Goal: Task Accomplishment & Management: Complete application form

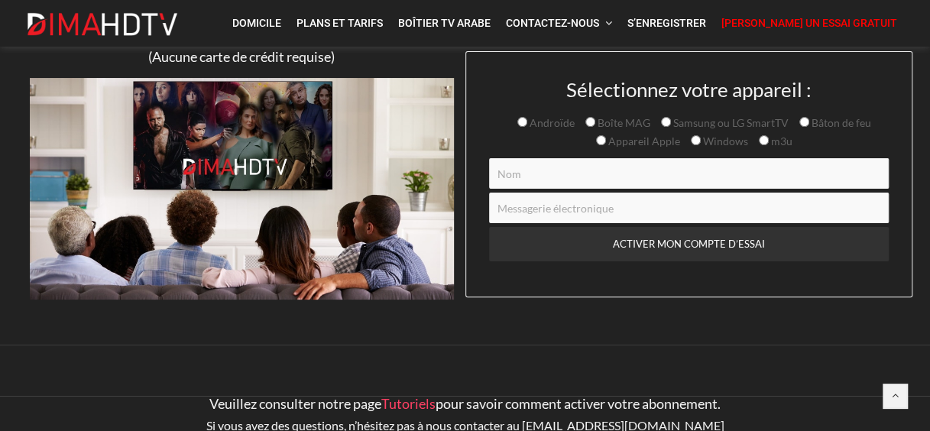
scroll to position [102, 0]
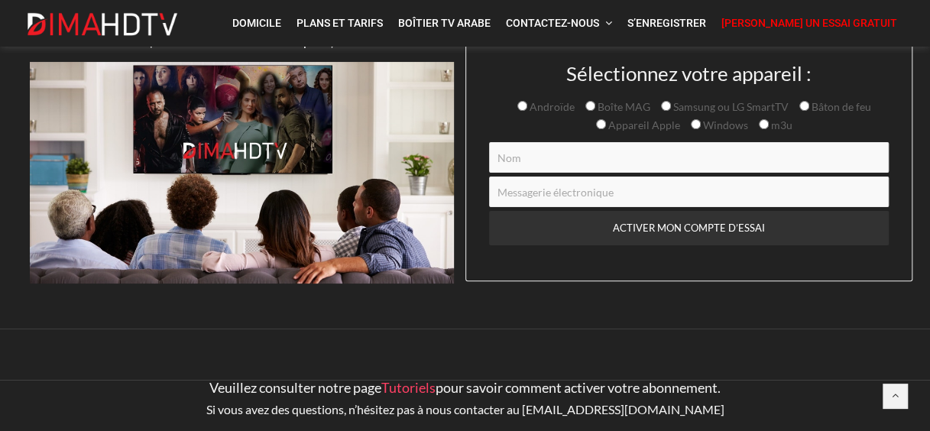
click at [570, 159] on input "Formulaire de contact" at bounding box center [689, 157] width 400 height 31
type input "[PERSON_NAME]"
click at [650, 186] on input "Formulaire de contact" at bounding box center [689, 192] width 400 height 31
click at [647, 192] on input "[EMAIL_ADDRESS]" at bounding box center [689, 192] width 400 height 31
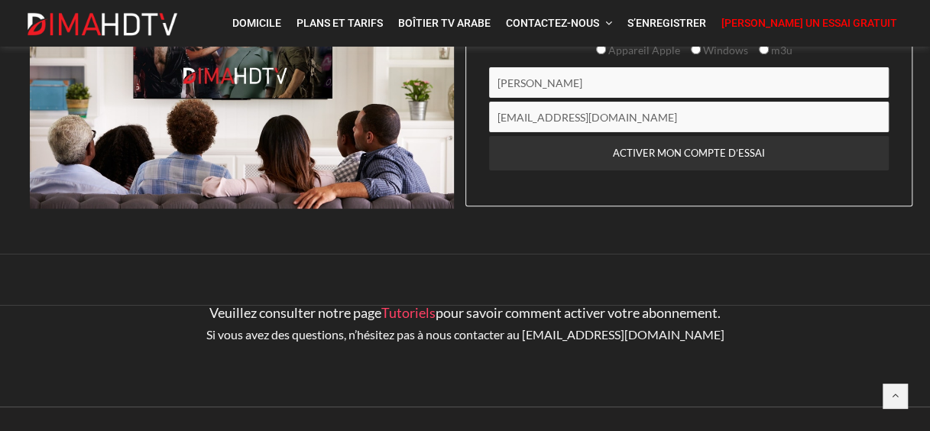
scroll to position [153, 0]
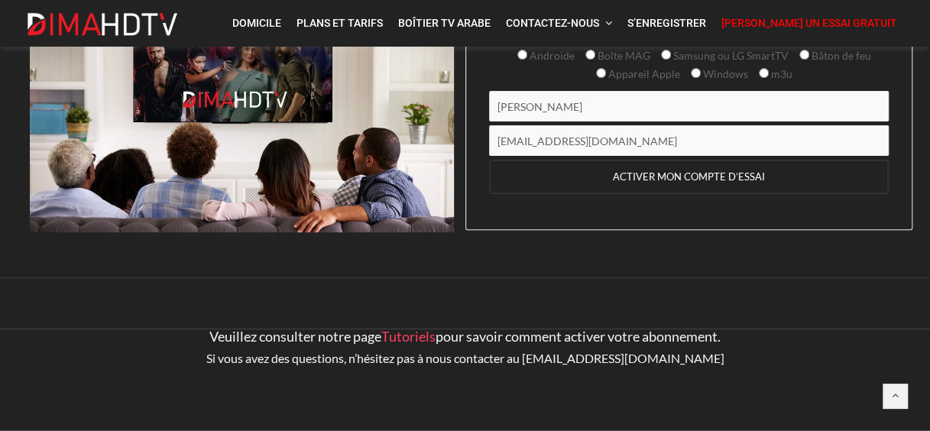
type input "[EMAIL_ADDRESS][DOMAIN_NAME]"
click at [733, 173] on input "ACTIVATE MY TRIAL ACCOUNT" at bounding box center [689, 177] width 400 height 34
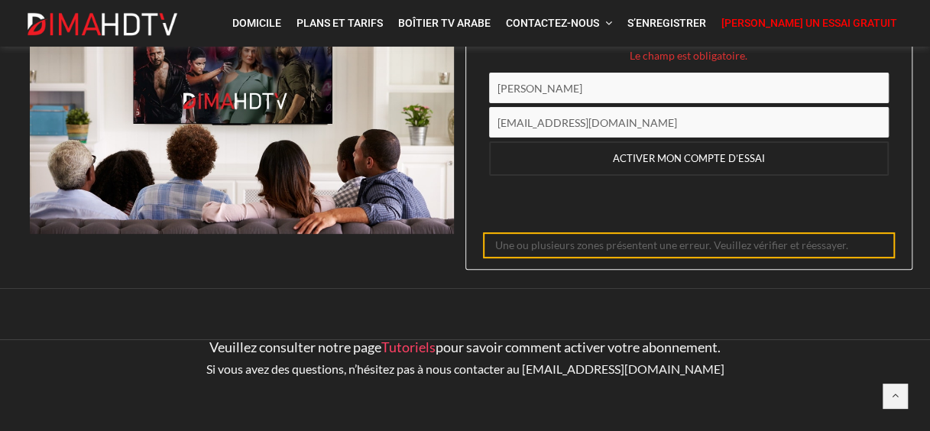
click at [728, 156] on input "ACTIVATE MY TRIAL ACCOUNT" at bounding box center [689, 158] width 400 height 34
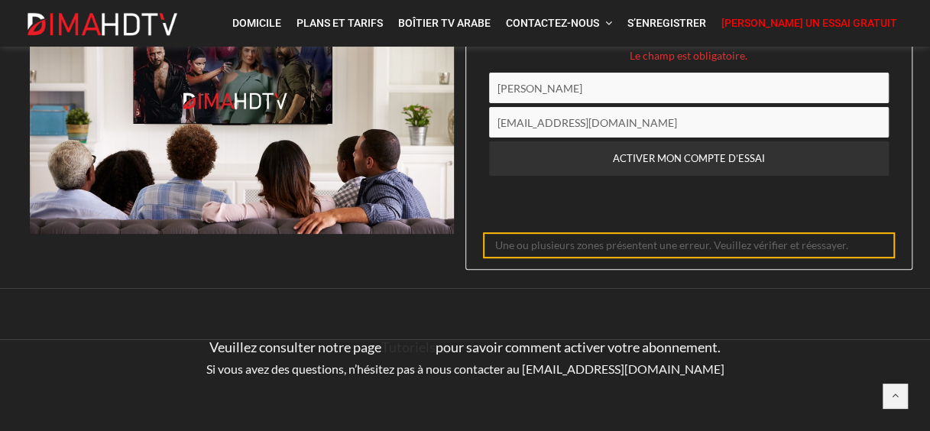
click at [405, 349] on link "Tutoriels" at bounding box center [409, 347] width 54 height 17
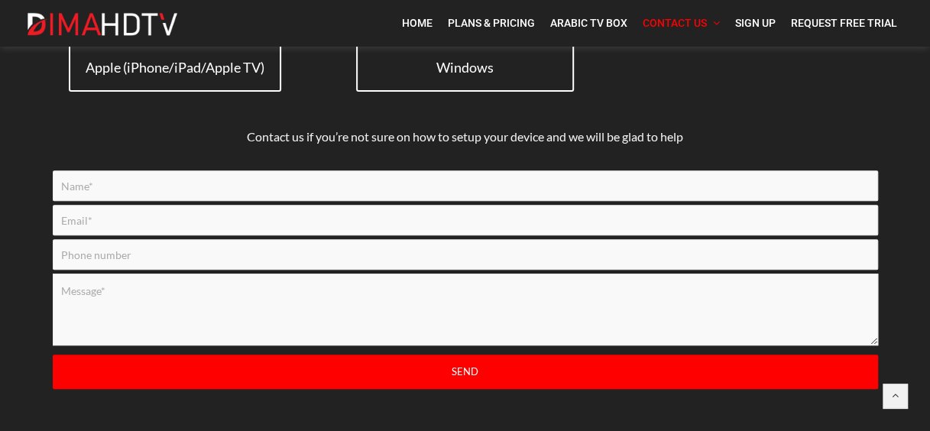
scroll to position [255, 0]
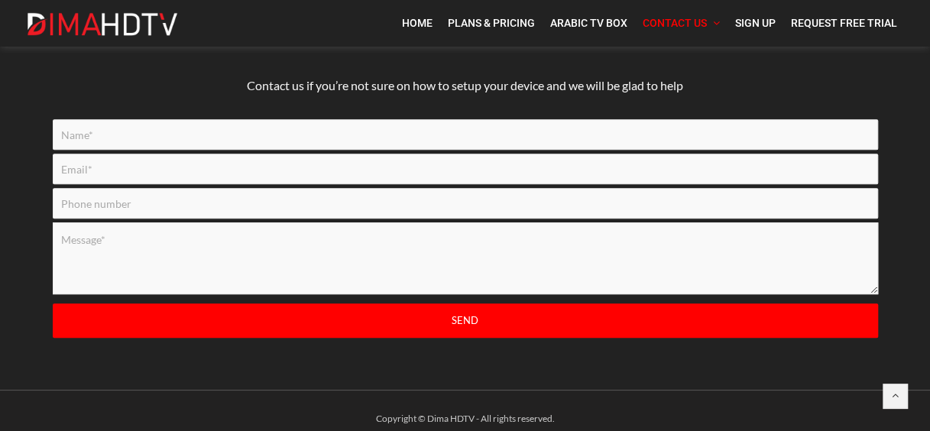
click at [485, 141] on input "Contact form" at bounding box center [466, 134] width 826 height 31
type input "[PERSON_NAME]"
type input "[EMAIL_ADDRESS]"
type input "8194495383"
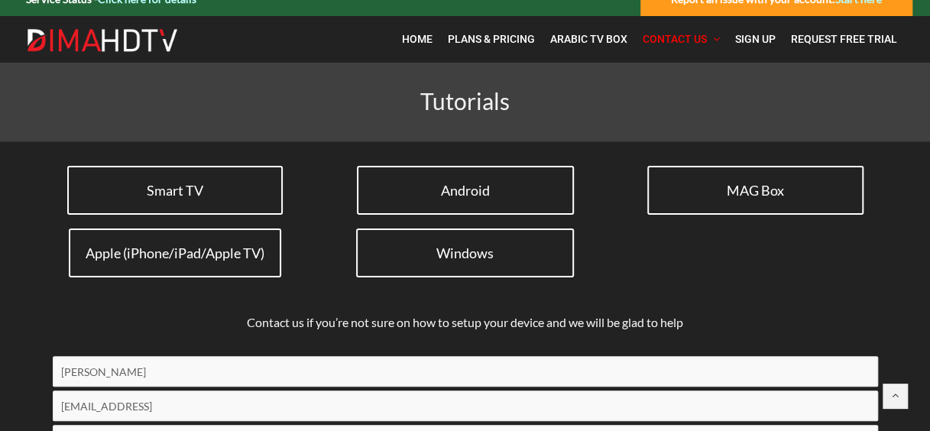
scroll to position [0, 0]
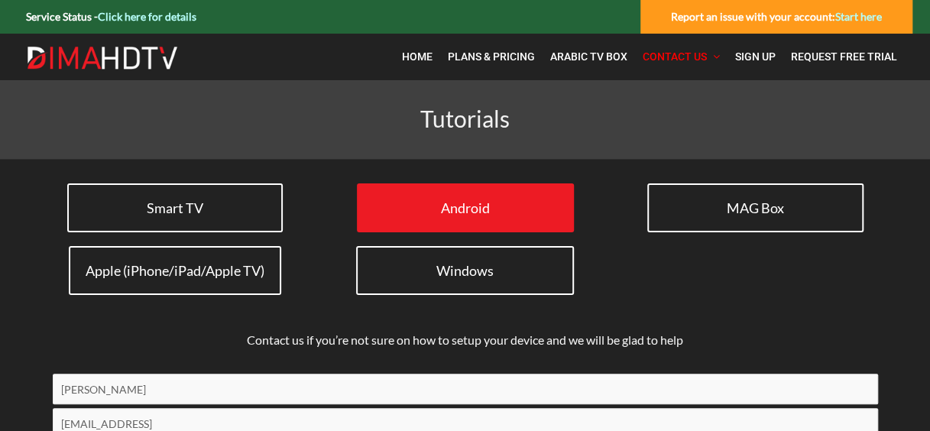
click at [482, 205] on span "Android" at bounding box center [465, 208] width 49 height 17
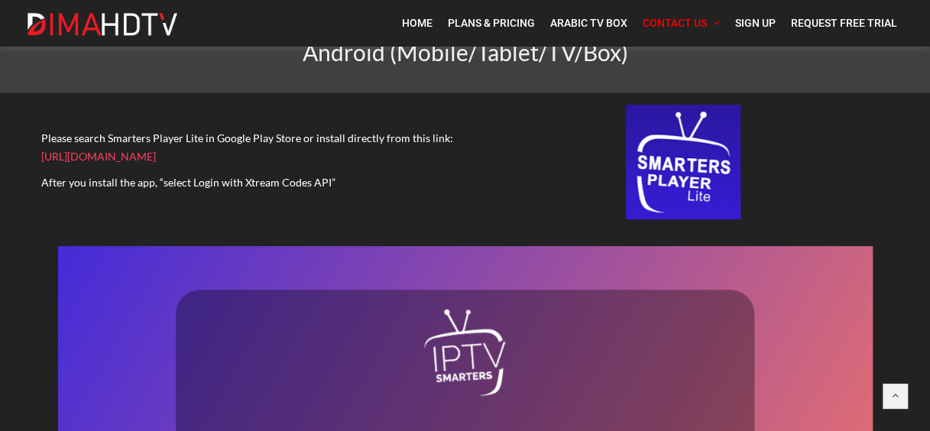
scroll to position [50, 0]
